Goal: Find specific page/section: Locate item on page

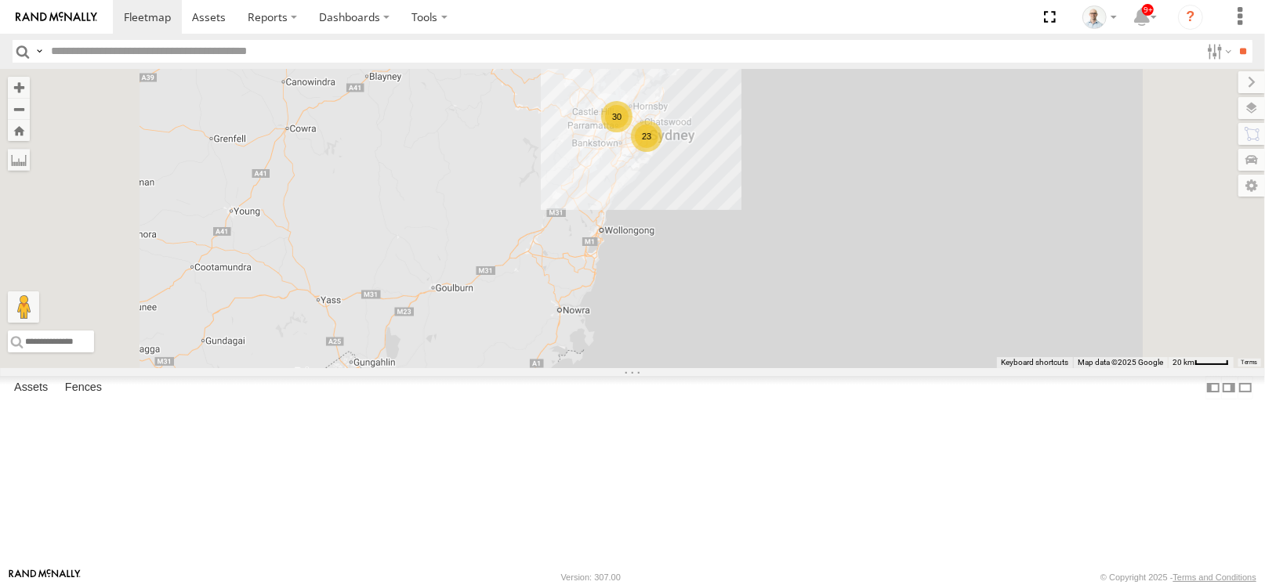
drag, startPoint x: 778, startPoint y: 321, endPoint x: 683, endPoint y: 396, distance: 120.6
click at [684, 368] on div "27QMC 23 30" at bounding box center [632, 218] width 1265 height 299
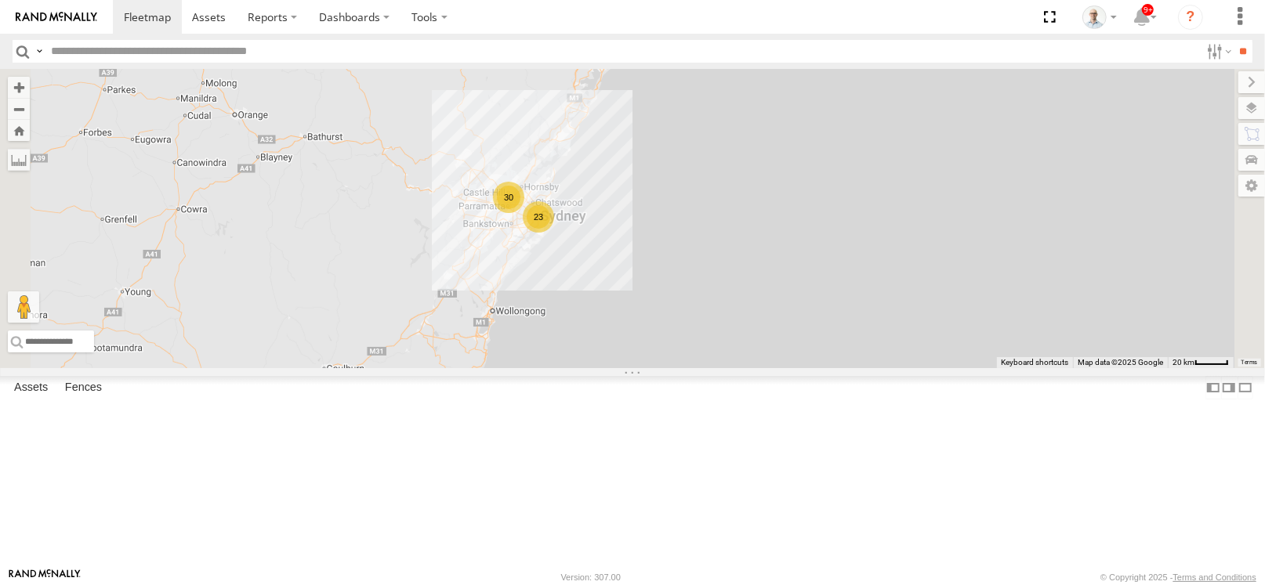
click at [524, 213] on div "30" at bounding box center [508, 197] width 31 height 31
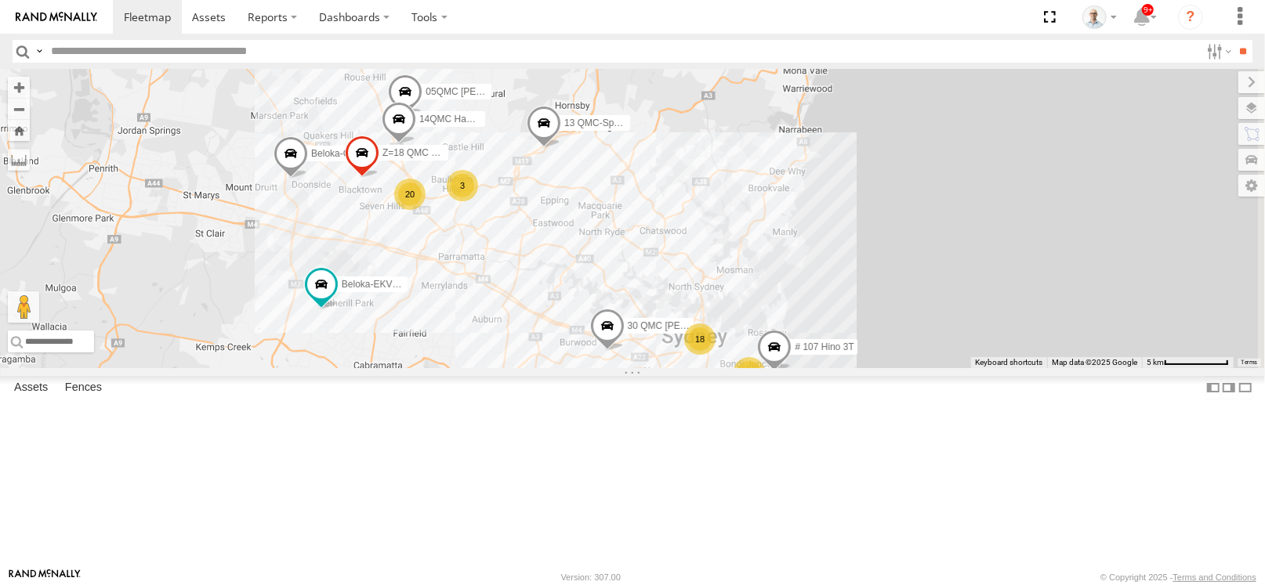
drag, startPoint x: 977, startPoint y: 412, endPoint x: 767, endPoint y: 372, distance: 214.6
click at [767, 368] on div "27QMC 18 3 20 # KS75A 3 Beloka-EKV93V 05QMC [PERSON_NAME] # 107 Hino 3T 14QMC H…" at bounding box center [632, 218] width 1265 height 299
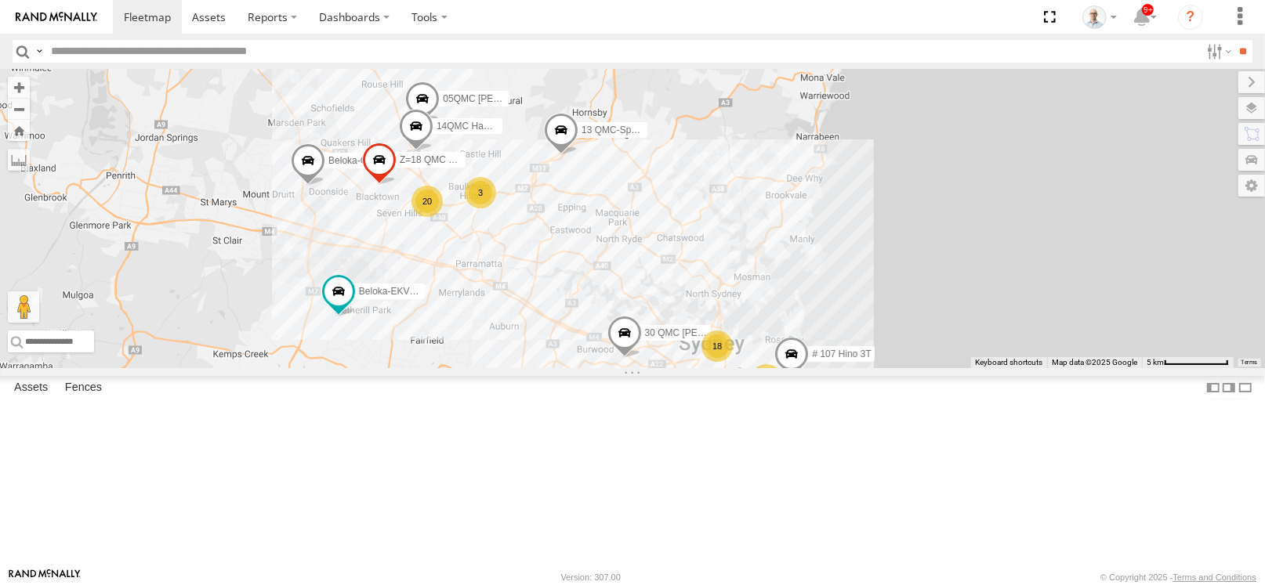
drag, startPoint x: 633, startPoint y: 351, endPoint x: 659, endPoint y: 361, distance: 27.5
click at [659, 361] on div "27QMC 18 3 20 # KS75A 3 Beloka-EKV93V 05QMC [PERSON_NAME] # 107 Hino 3T 14QMC H…" at bounding box center [632, 218] width 1265 height 299
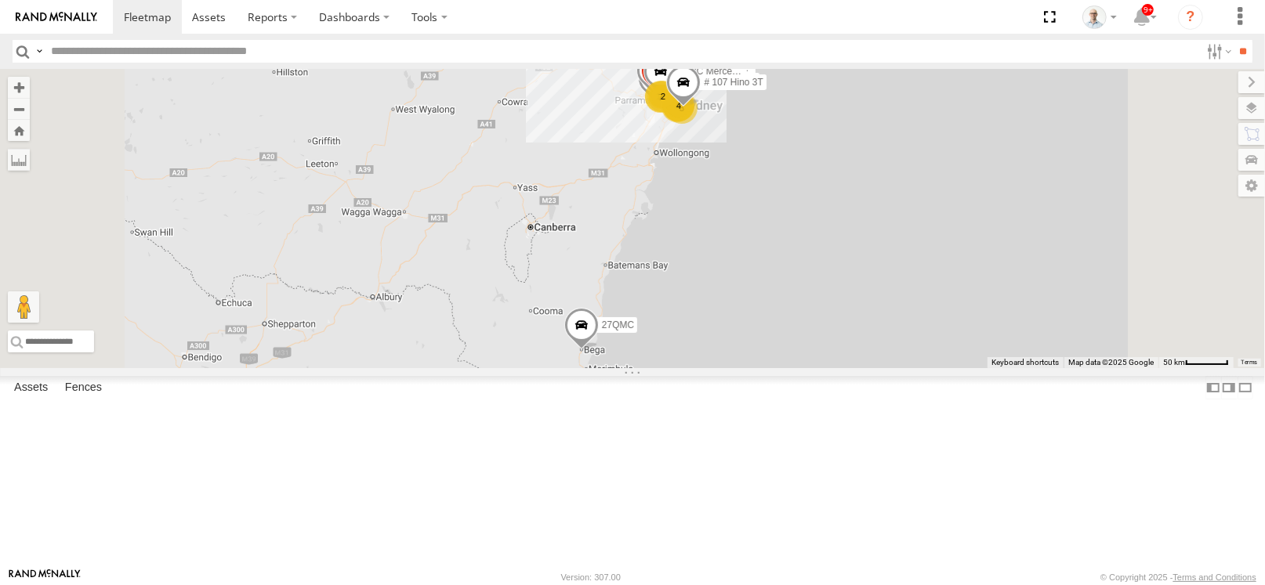
click at [679, 112] on div "2" at bounding box center [662, 96] width 31 height 31
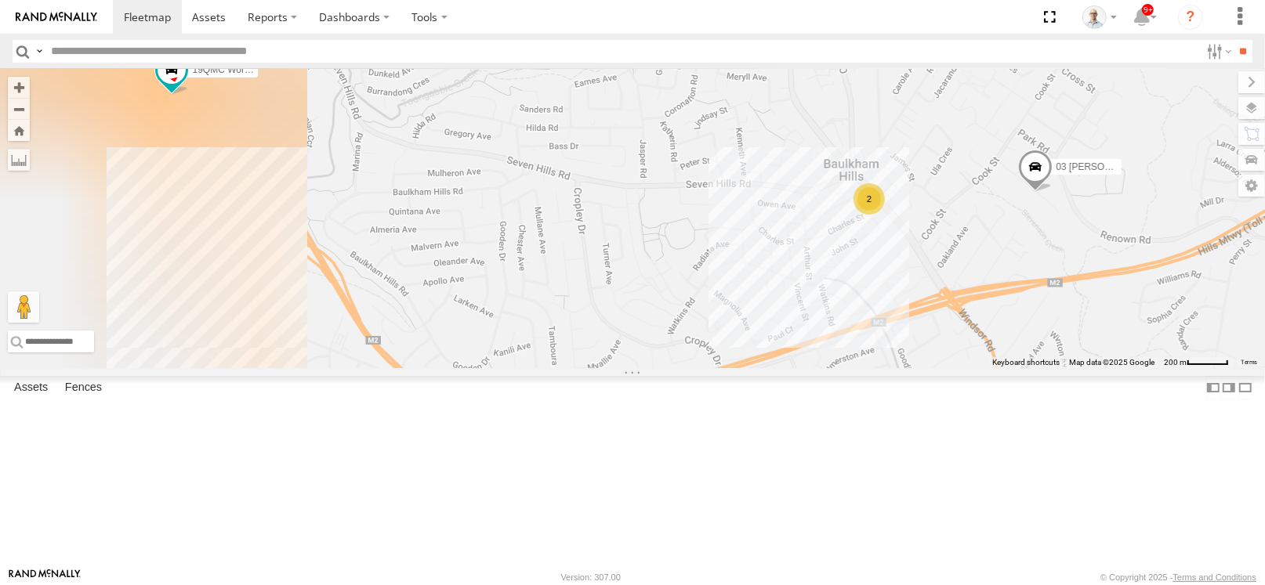
drag, startPoint x: 674, startPoint y: 386, endPoint x: 879, endPoint y: 325, distance: 213.3
click at [876, 328] on div "03 Jayden # KS75A Beloka-EKV93V 19QMC Workshop 05QMC [PERSON_NAME] # 107 Hino 3…" at bounding box center [632, 218] width 1265 height 299
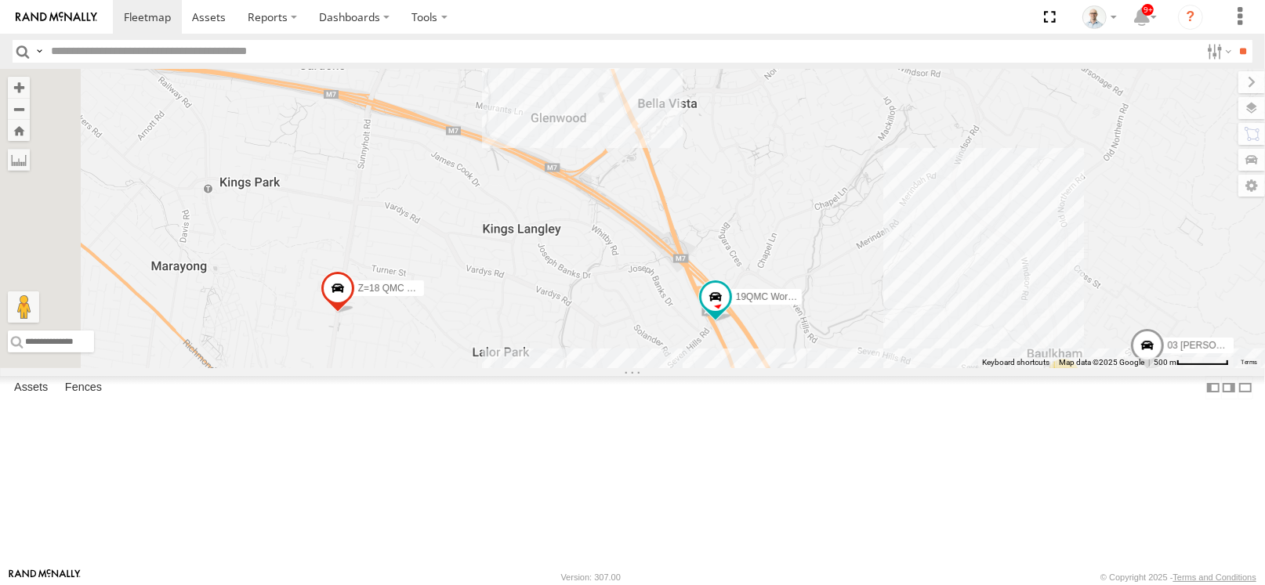
drag, startPoint x: 703, startPoint y: 295, endPoint x: 874, endPoint y: 429, distance: 216.7
click at [874, 368] on div "03 Jayden # KS75A Beloka-EKV93V 19QMC Workshop 05QMC [PERSON_NAME] # 107 Hino 3…" at bounding box center [632, 218] width 1265 height 299
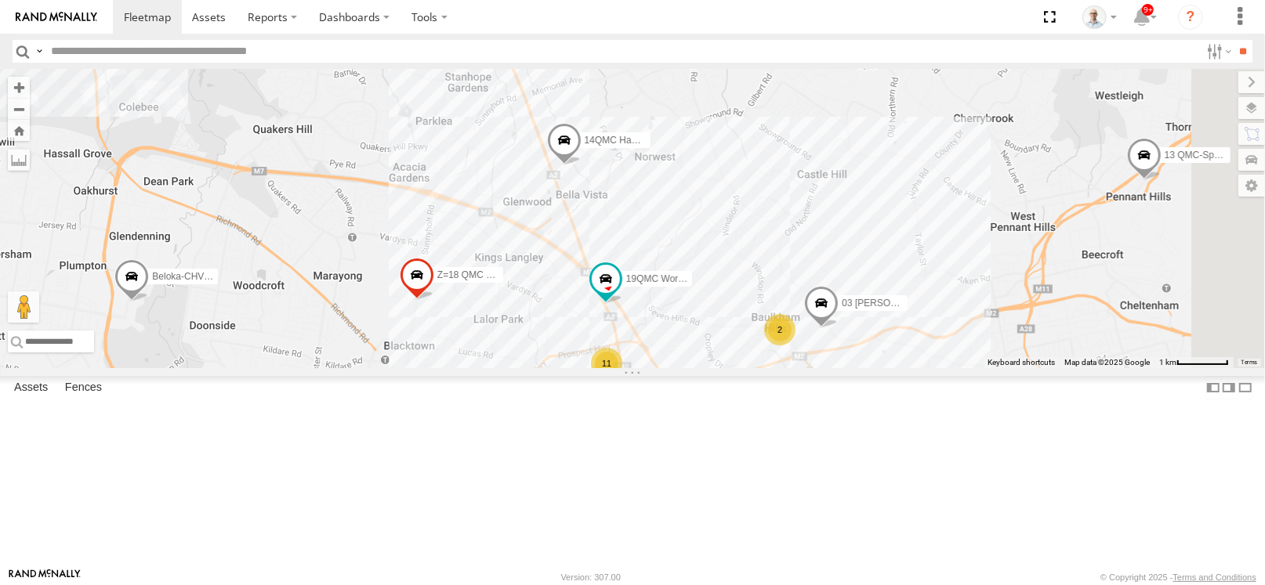
drag, startPoint x: 1034, startPoint y: 483, endPoint x: 920, endPoint y: 400, distance: 140.8
click at [946, 368] on div "03 Jayden # KS75A Beloka-EKV93V 19QMC Workshop 05QMC [PERSON_NAME] # 107 Hino 3…" at bounding box center [632, 218] width 1265 height 299
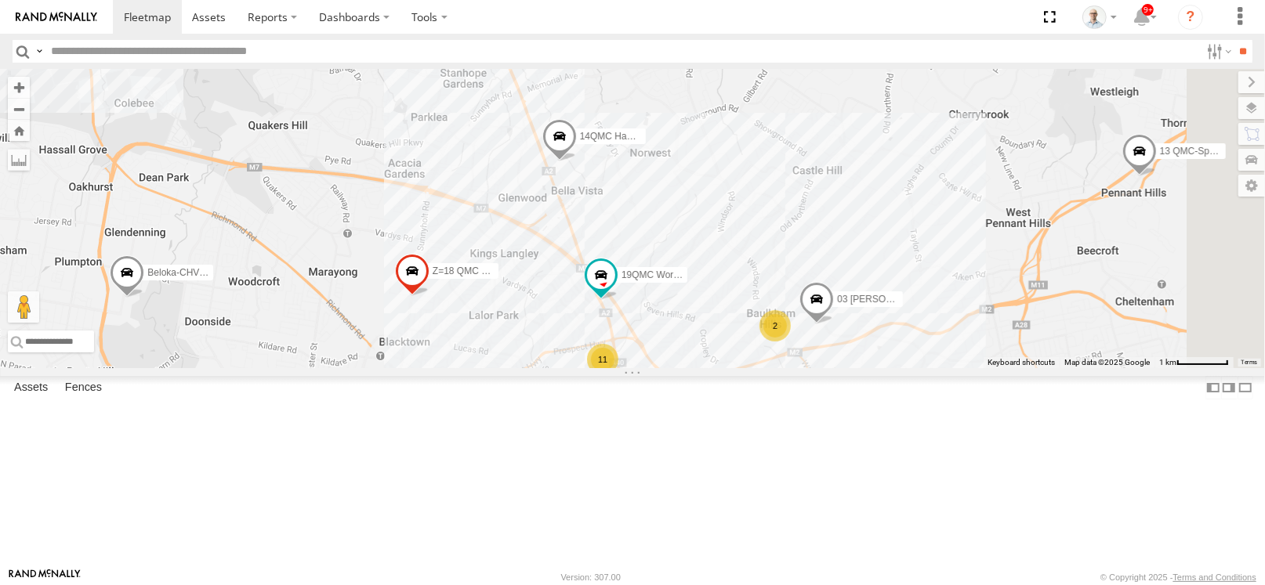
click at [603, 49] on span at bounding box center [585, 28] width 34 height 42
click at [901, 268] on div "03 Jayden # KS75A Beloka-EKV93V 19QMC Workshop 05QMC [PERSON_NAME] # 107 Hino 3…" at bounding box center [632, 218] width 1265 height 299
click at [604, 49] on span at bounding box center [586, 28] width 34 height 42
click at [841, 266] on div "03 Jayden # KS75A Beloka-EKV93V 19QMC Workshop 05QMC [PERSON_NAME] # 107 Hino 3…" at bounding box center [632, 218] width 1265 height 299
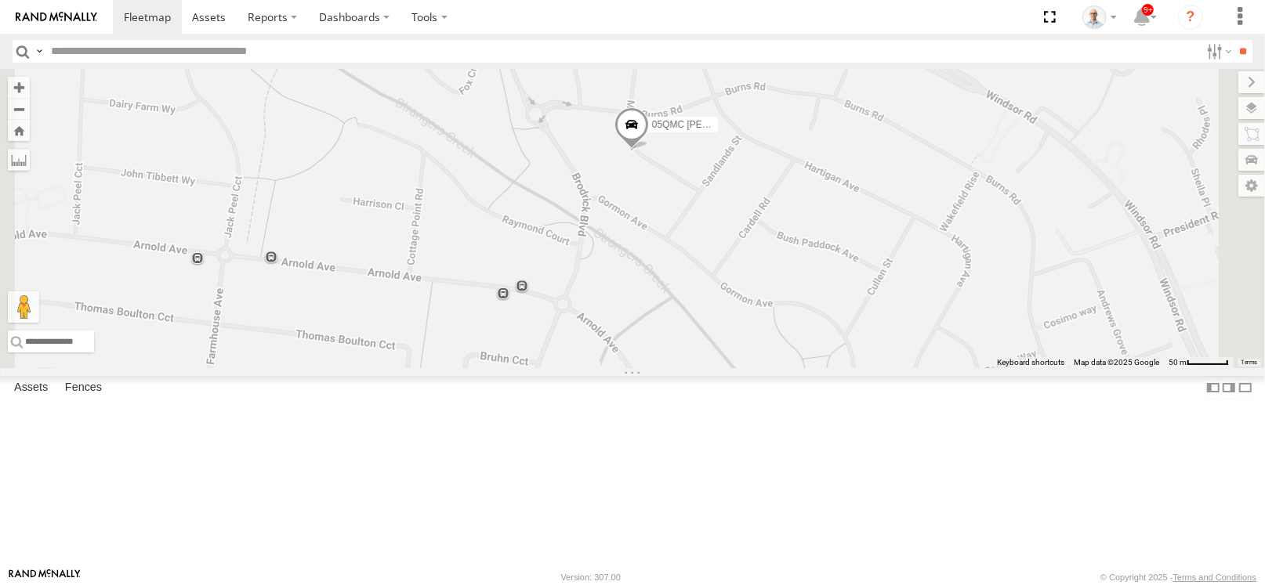
click at [649, 150] on span at bounding box center [631, 128] width 34 height 42
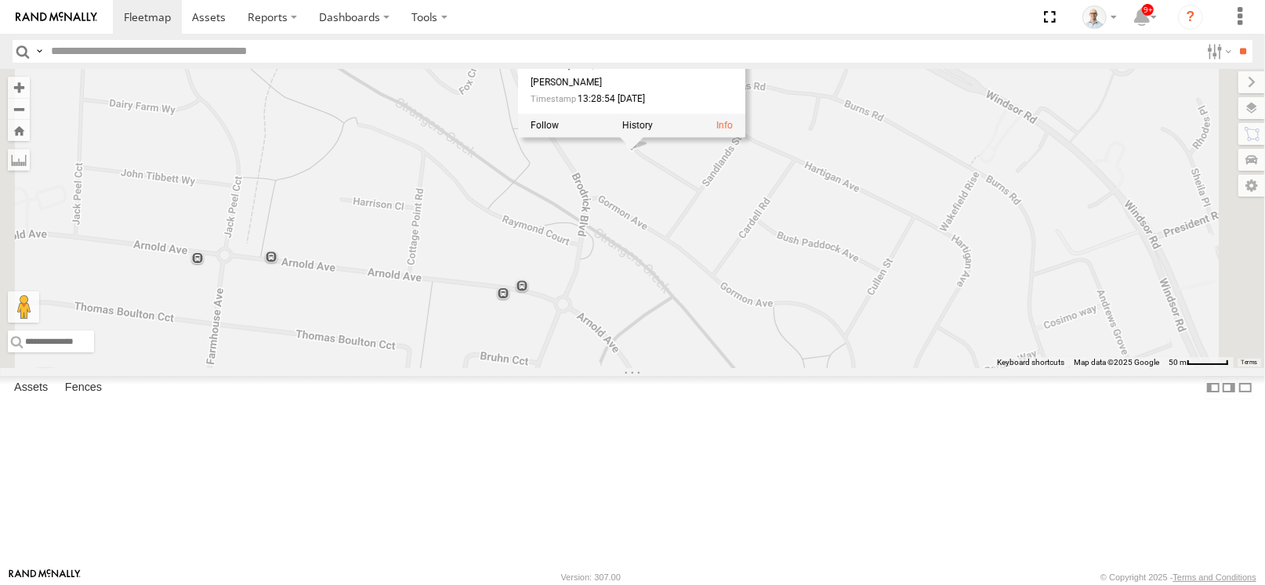
click at [745, 138] on div at bounding box center [631, 126] width 227 height 24
click at [653, 132] on label at bounding box center [637, 126] width 31 height 11
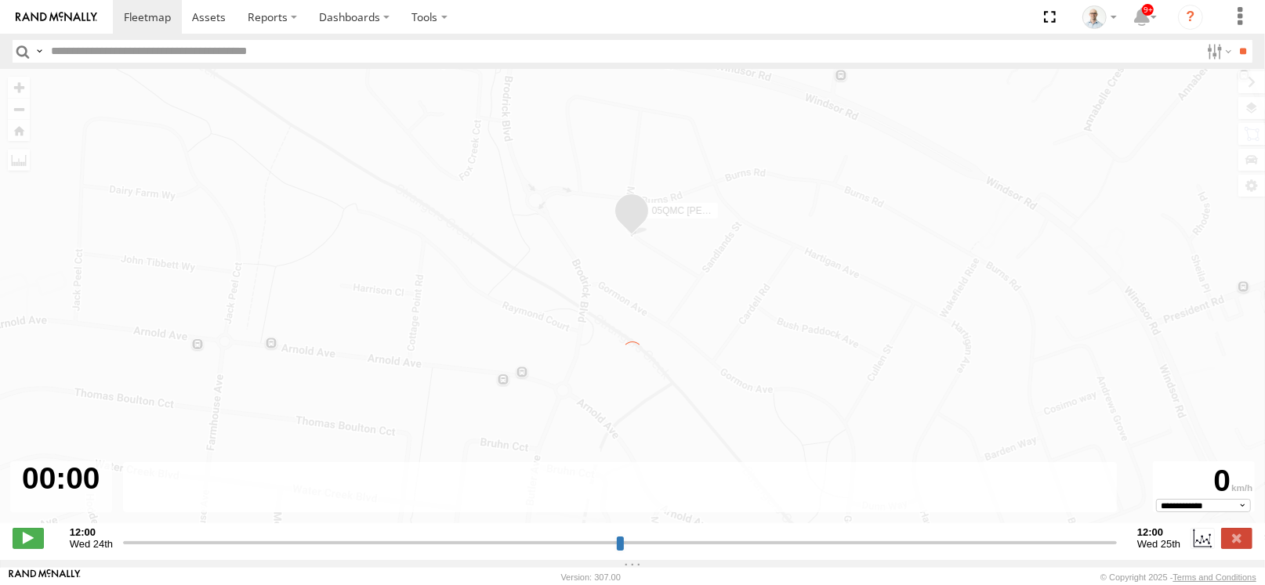
type input "**********"
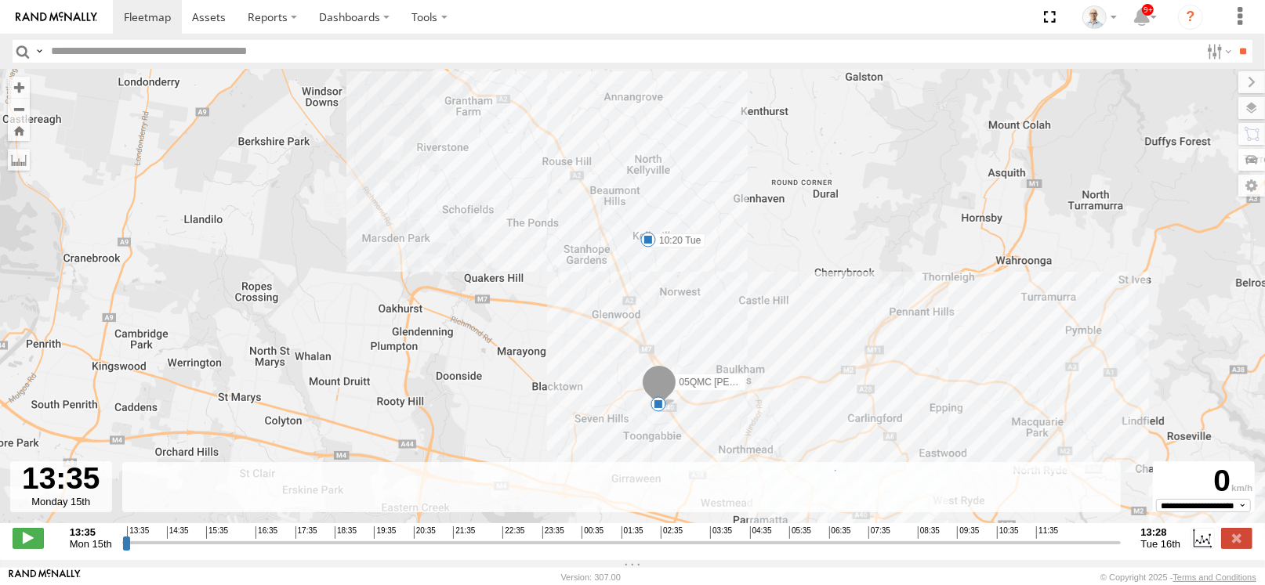
drag, startPoint x: 712, startPoint y: 440, endPoint x: 716, endPoint y: 423, distance: 17.7
click at [716, 423] on div "05QMC [PERSON_NAME] 10:20 Tue 5" at bounding box center [632, 304] width 1265 height 471
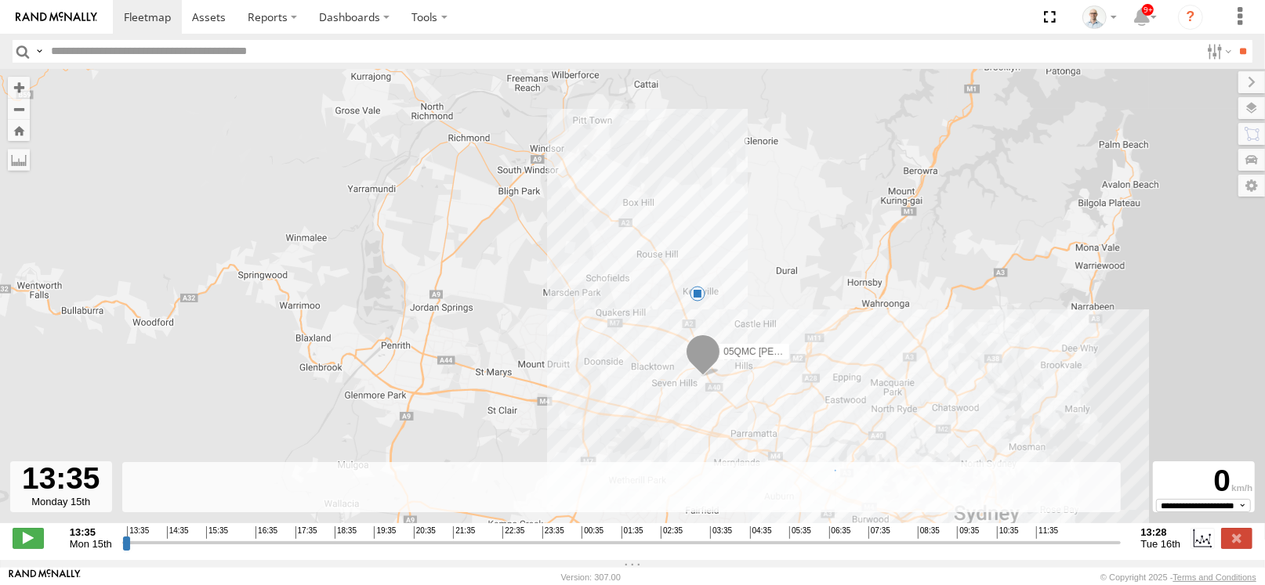
drag, startPoint x: 842, startPoint y: 390, endPoint x: 797, endPoint y: 270, distance: 128.0
click at [797, 270] on div "05QMC [PERSON_NAME] 10:20 Tue" at bounding box center [632, 304] width 1265 height 471
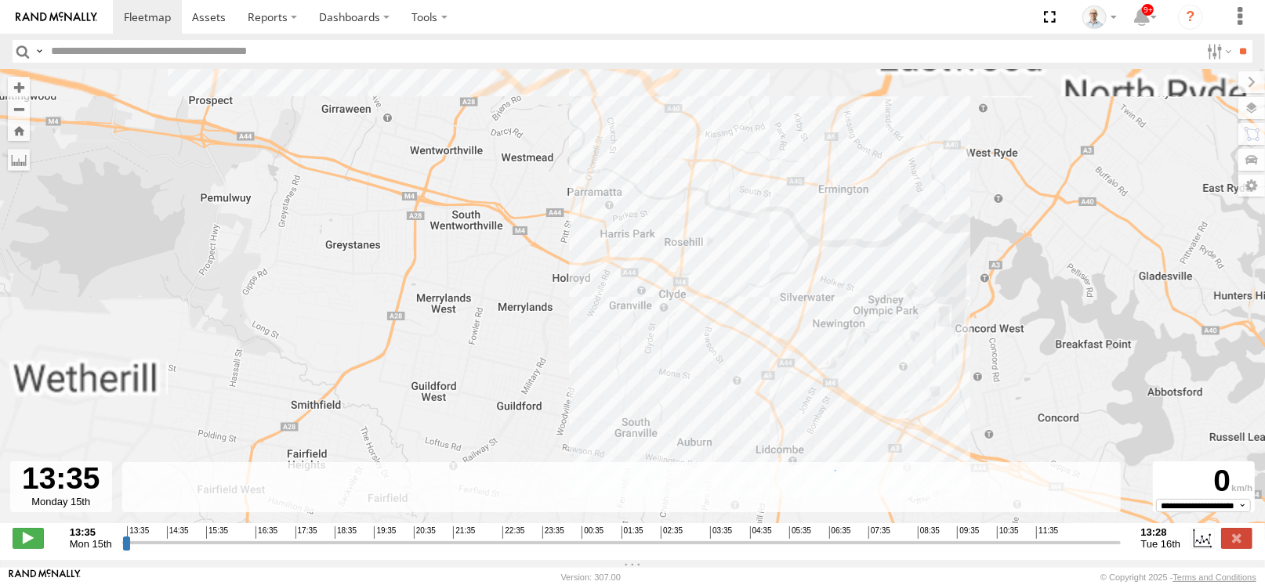
drag, startPoint x: 694, startPoint y: 280, endPoint x: 941, endPoint y: 500, distance: 331.4
click at [941, 500] on div "← Move left → Move right ↑ Move up ↓ Move down + Zoom in - Zoom out Home Jump l…" at bounding box center [632, 314] width 1265 height 491
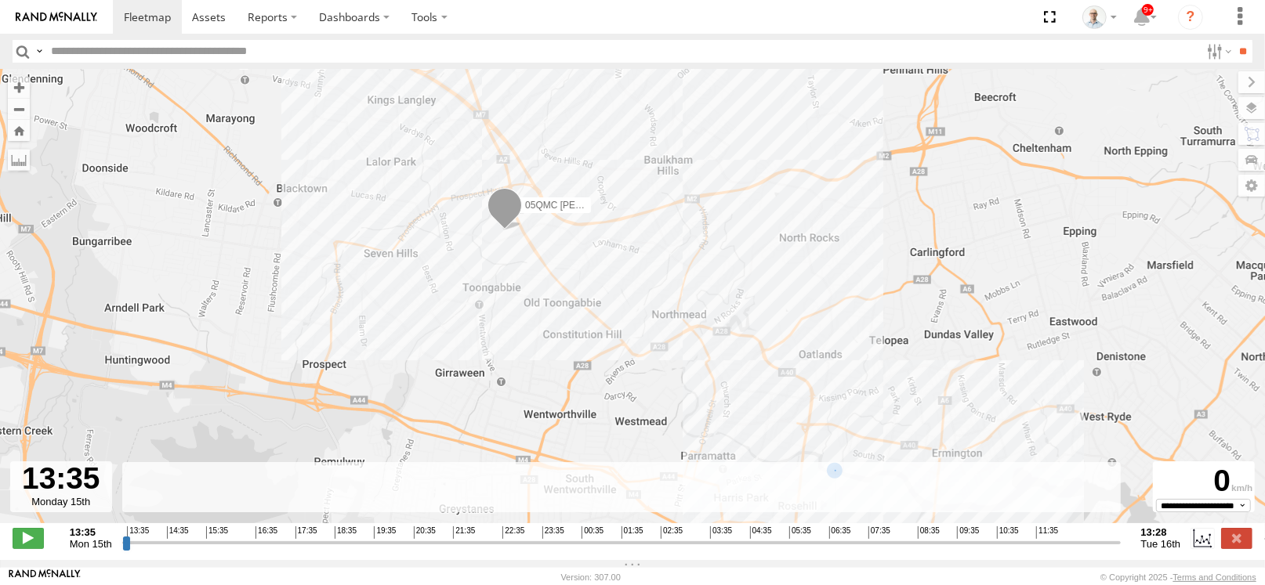
drag, startPoint x: 606, startPoint y: 225, endPoint x: 683, endPoint y: 430, distance: 219.5
click at [683, 430] on div "05QMC [PERSON_NAME] 10:20 Tue" at bounding box center [632, 304] width 1265 height 471
